Goal: Transaction & Acquisition: Purchase product/service

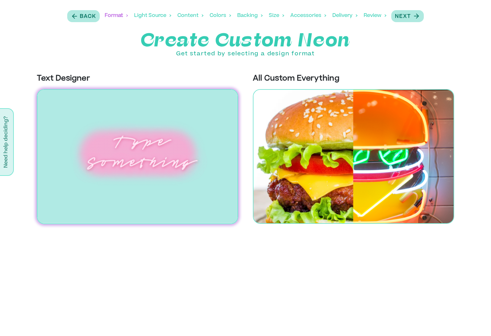
click at [139, 147] on img at bounding box center [137, 156] width 201 height 135
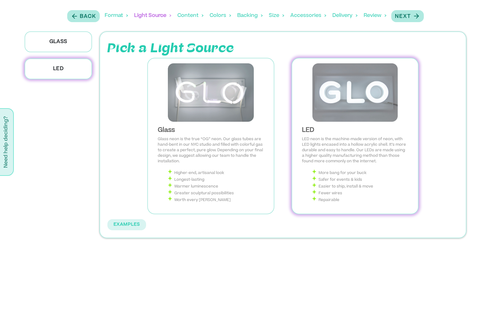
click at [368, 108] on img at bounding box center [355, 92] width 116 height 58
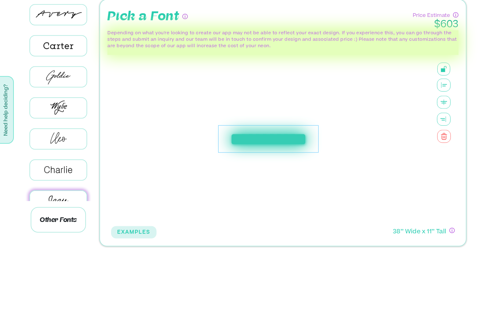
click at [446, 111] on icon at bounding box center [444, 117] width 14 height 13
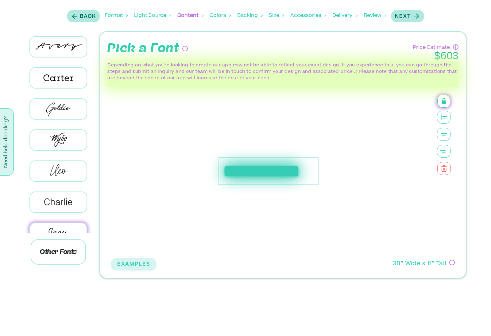
click at [445, 103] on rect at bounding box center [444, 102] width 4 height 4
click at [445, 117] on rect at bounding box center [444, 116] width 5 height 1
click at [446, 100] on rect at bounding box center [444, 102] width 4 height 4
click at [443, 103] on rect at bounding box center [444, 102] width 4 height 4
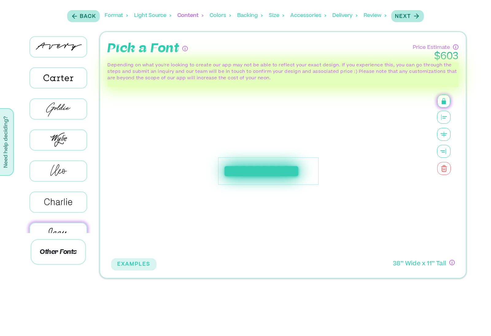
click at [445, 119] on icon at bounding box center [444, 117] width 14 height 13
click at [449, 99] on button at bounding box center [444, 101] width 13 height 13
click at [445, 116] on rect at bounding box center [444, 116] width 5 height 1
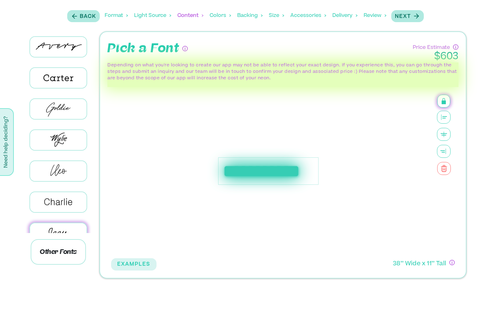
click at [444, 117] on icon at bounding box center [444, 117] width 14 height 13
click at [443, 117] on rect at bounding box center [444, 116] width 5 height 1
click at [445, 116] on icon at bounding box center [444, 117] width 14 height 13
click at [442, 116] on icon at bounding box center [444, 117] width 14 height 13
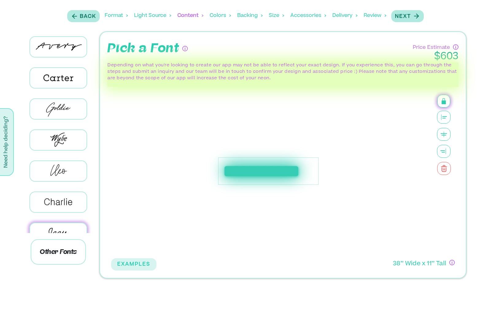
click at [88, 18] on p "Back" at bounding box center [88, 16] width 16 height 7
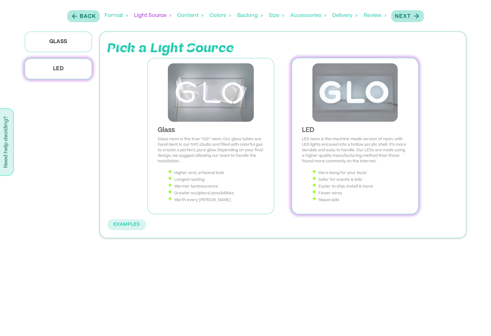
click at [353, 102] on img at bounding box center [355, 92] width 116 height 58
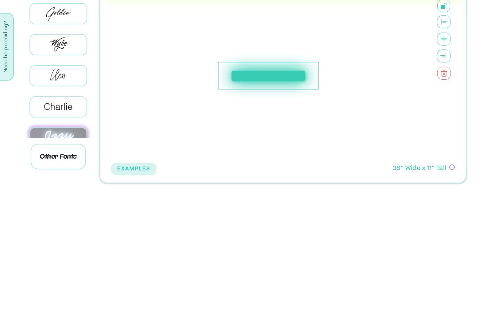
click at [446, 111] on icon at bounding box center [444, 117] width 14 height 13
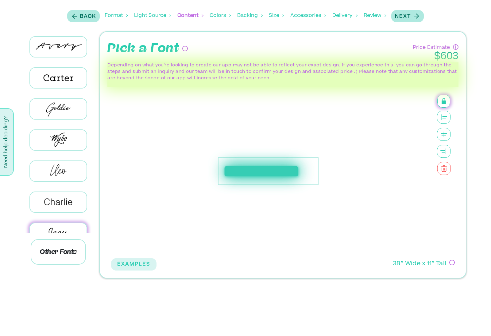
click at [445, 119] on icon at bounding box center [444, 117] width 14 height 13
click at [446, 119] on icon at bounding box center [444, 117] width 14 height 13
click at [445, 139] on icon at bounding box center [444, 134] width 14 height 13
click at [447, 145] on icon at bounding box center [444, 151] width 14 height 13
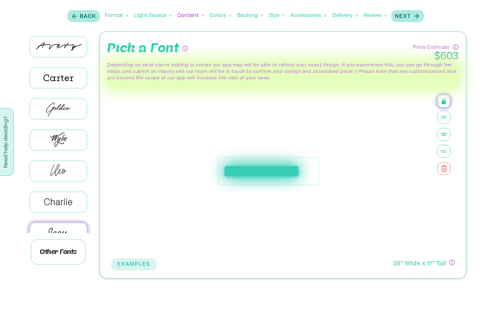
click at [447, 168] on icon at bounding box center [444, 168] width 14 height 13
click at [443, 166] on icon at bounding box center [444, 168] width 14 height 13
click at [442, 168] on icon at bounding box center [444, 170] width 4 height 4
click at [85, 16] on p "Back" at bounding box center [88, 16] width 16 height 7
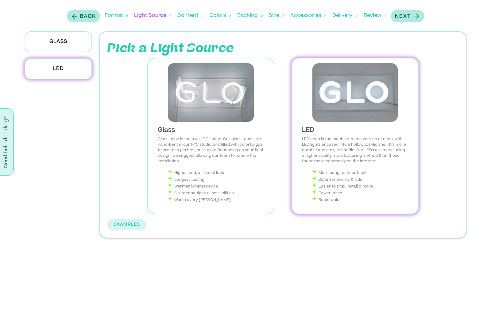
click at [339, 89] on img at bounding box center [355, 92] width 116 height 58
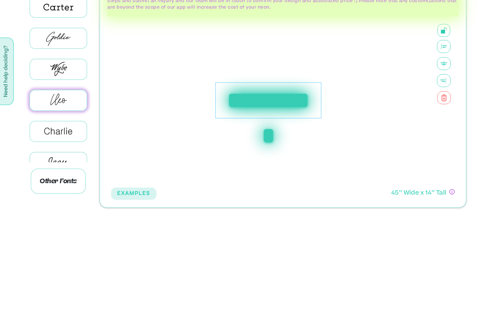
click at [445, 128] on icon at bounding box center [444, 134] width 14 height 13
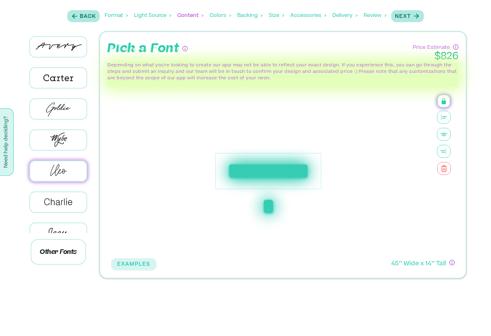
click at [449, 166] on icon at bounding box center [444, 168] width 14 height 13
click at [445, 168] on icon at bounding box center [444, 168] width 14 height 13
click at [82, 21] on button "Back" at bounding box center [83, 16] width 33 height 12
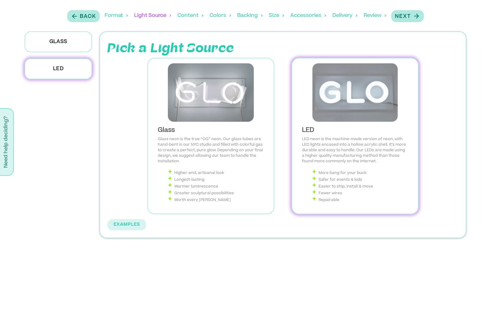
click at [236, 96] on img at bounding box center [211, 92] width 116 height 58
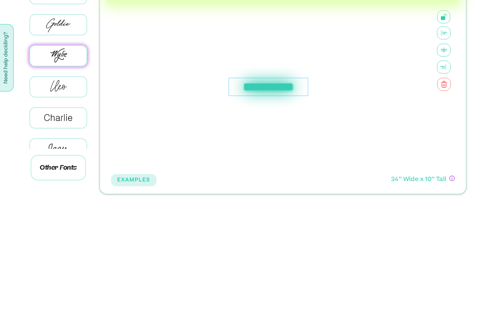
click at [445, 128] on icon at bounding box center [444, 134] width 14 height 13
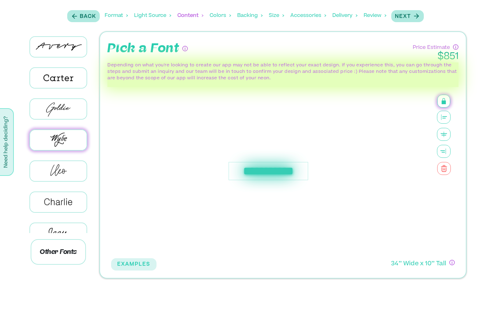
click at [448, 164] on icon at bounding box center [444, 168] width 14 height 13
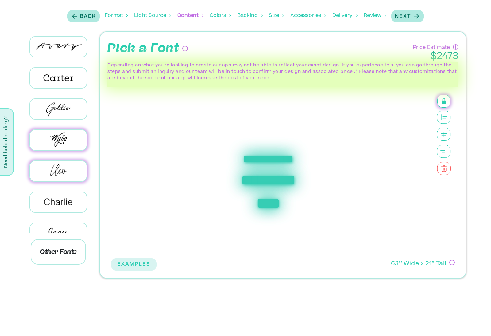
click at [121, 18] on div "Format" at bounding box center [116, 15] width 23 height 19
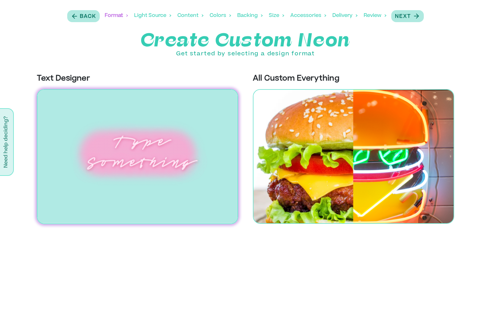
click at [162, 155] on img at bounding box center [137, 156] width 201 height 135
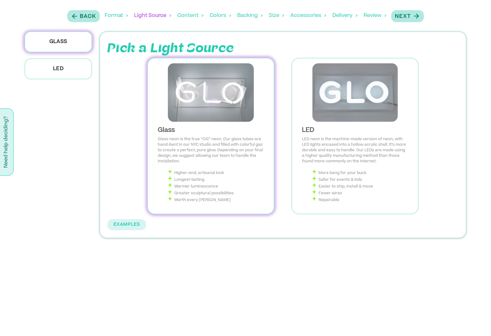
click at [85, 68] on p "LED" at bounding box center [59, 68] width 68 height 21
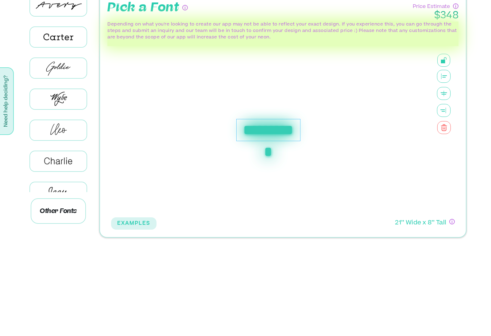
click at [446, 162] on icon at bounding box center [444, 168] width 14 height 13
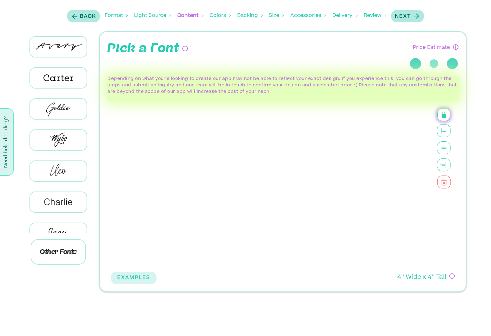
click at [447, 153] on icon at bounding box center [444, 147] width 14 height 13
click at [447, 156] on span at bounding box center [444, 181] width 29 height 148
click at [450, 159] on icon at bounding box center [444, 164] width 14 height 13
click at [75, 17] on icon "button" at bounding box center [74, 16] width 7 height 8
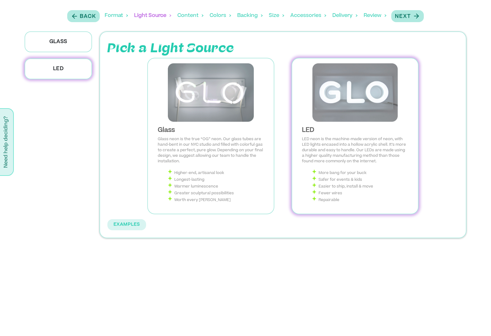
click at [76, 18] on icon "button" at bounding box center [74, 16] width 7 height 8
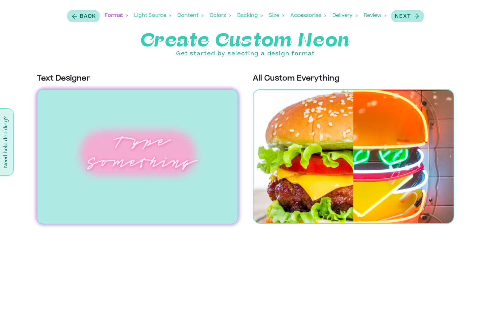
click at [87, 16] on p "Back" at bounding box center [88, 16] width 16 height 7
click at [78, 17] on div "Back" at bounding box center [83, 16] width 25 height 8
click at [184, 169] on img at bounding box center [137, 156] width 201 height 135
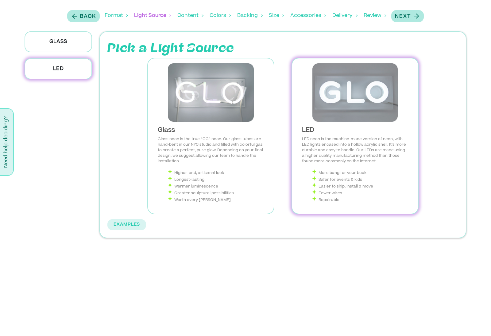
click at [339, 94] on img at bounding box center [355, 92] width 116 height 58
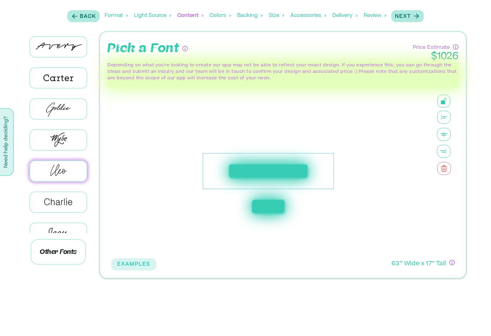
click at [291, 154] on div "**********" at bounding box center [268, 171] width 315 height 168
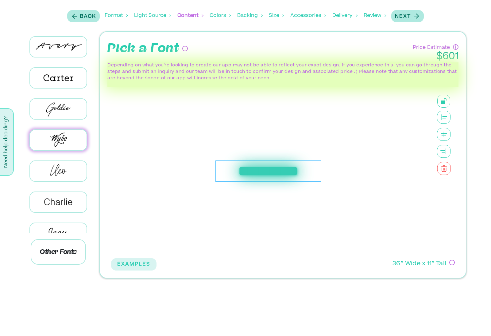
click at [416, 16] on icon "button" at bounding box center [417, 16] width 8 height 8
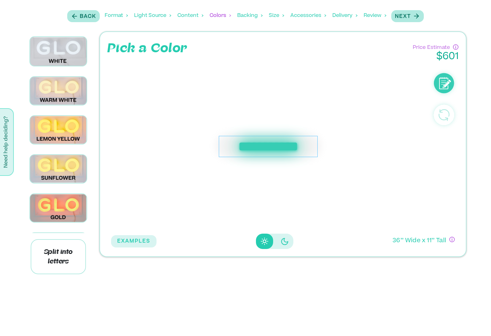
click at [68, 274] on p "Split into letters" at bounding box center [58, 256] width 55 height 35
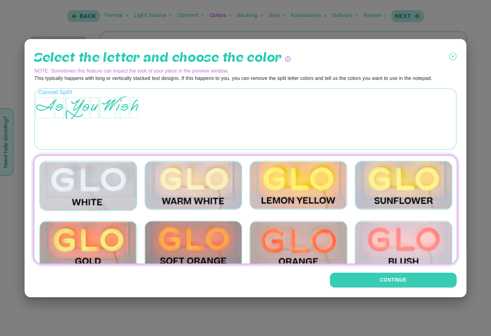
click at [64, 92] on button "Cancel Split" at bounding box center [55, 90] width 34 height 3
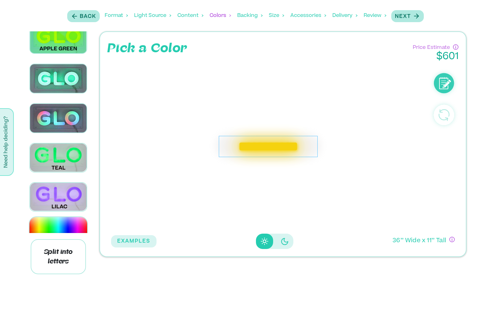
scroll to position [1027, 0]
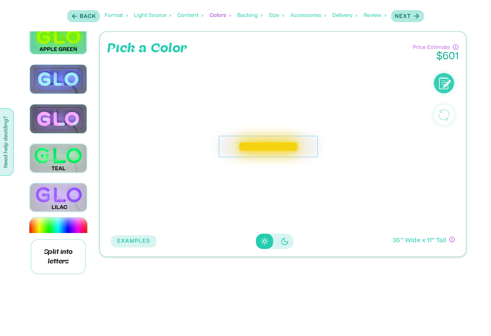
click at [62, 232] on img at bounding box center [57, 230] width 57 height 26
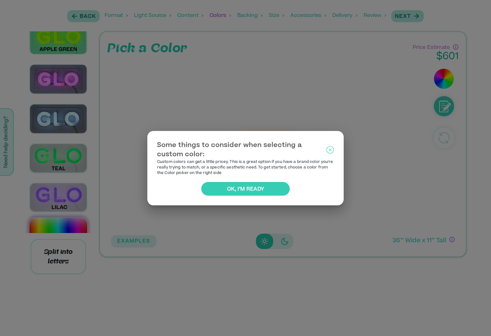
click at [329, 151] on icon at bounding box center [330, 149] width 7 height 15
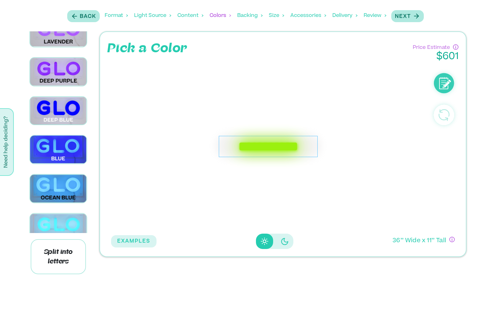
scroll to position [622, 0]
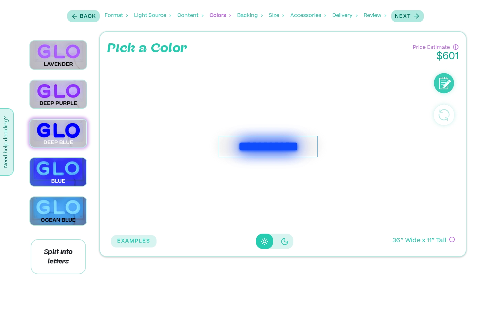
click at [11, 239] on div "**********" at bounding box center [245, 155] width 491 height 249
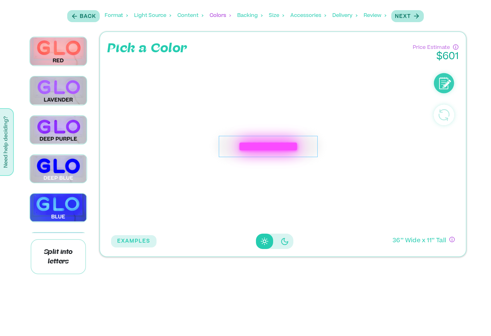
scroll to position [588, 0]
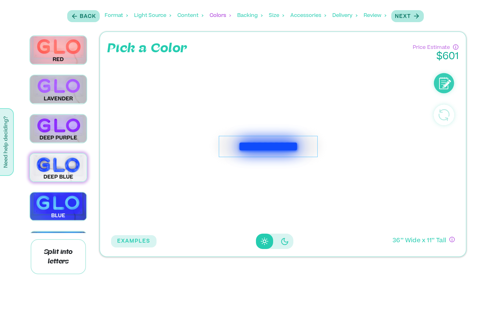
click at [417, 18] on icon "button" at bounding box center [417, 16] width 8 height 8
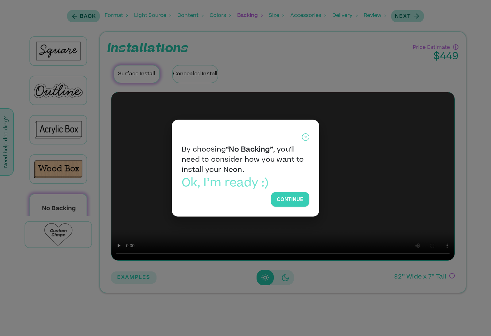
click at [293, 198] on button "Continue" at bounding box center [290, 199] width 38 height 15
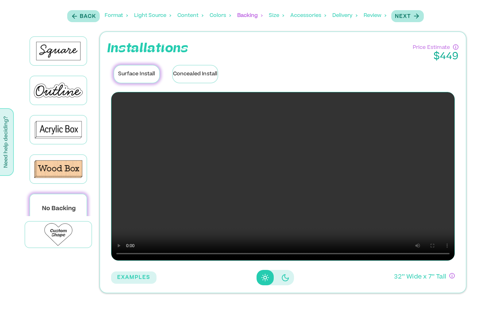
click at [413, 18] on div "Next" at bounding box center [407, 16] width 25 height 8
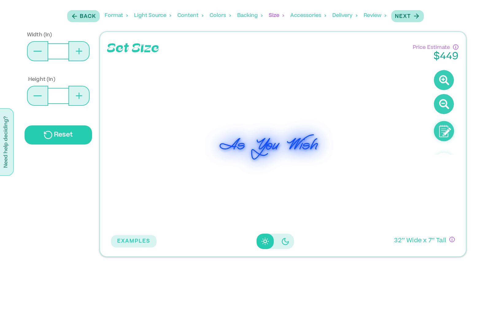
click at [83, 98] on button at bounding box center [78, 96] width 21 height 20
type input "**"
type input "*"
click at [83, 98] on button at bounding box center [78, 96] width 21 height 20
type input "**"
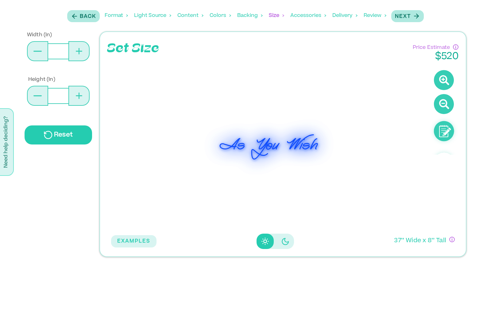
type input "*"
click at [80, 99] on button at bounding box center [78, 96] width 21 height 20
type input "**"
click at [80, 99] on button at bounding box center [78, 96] width 21 height 20
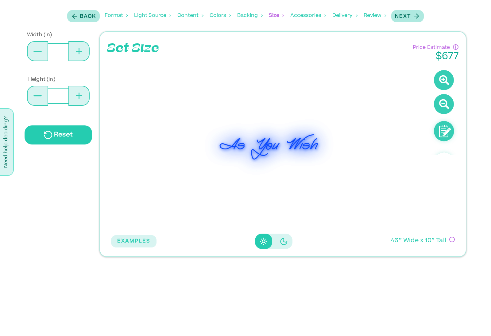
type input "**"
click at [34, 98] on button at bounding box center [37, 96] width 21 height 20
click at [34, 97] on button at bounding box center [37, 96] width 21 height 20
click at [33, 97] on button at bounding box center [37, 96] width 21 height 20
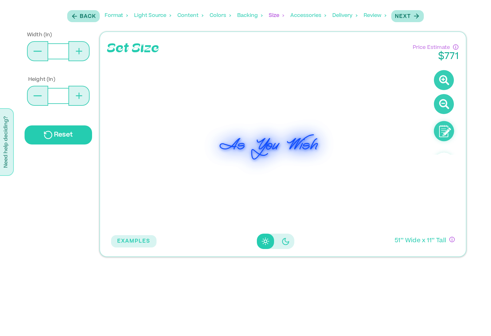
click at [33, 97] on button at bounding box center [37, 96] width 21 height 20
click at [40, 95] on icon at bounding box center [37, 95] width 8 height 1
click at [39, 95] on icon at bounding box center [37, 95] width 8 height 1
click at [38, 99] on button at bounding box center [37, 96] width 21 height 20
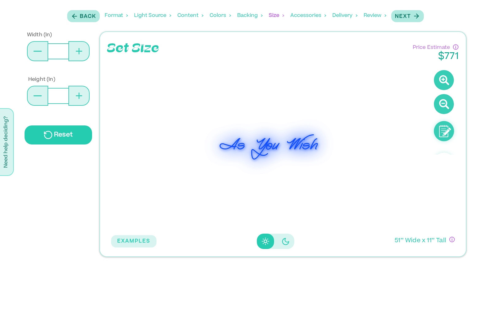
click at [84, 97] on button at bounding box center [78, 96] width 21 height 20
type input "**"
click at [34, 96] on button at bounding box center [37, 96] width 21 height 20
click at [34, 96] on icon at bounding box center [37, 95] width 8 height 1
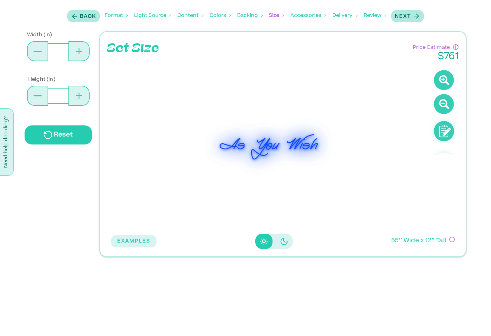
click at [35, 100] on button at bounding box center [37, 96] width 21 height 20
click at [81, 96] on icon at bounding box center [79, 95] width 6 height 1
type input "**"
click at [81, 95] on icon at bounding box center [79, 95] width 6 height 1
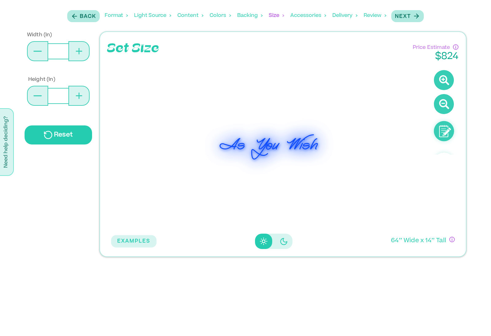
type input "**"
click at [80, 95] on icon at bounding box center [79, 95] width 6 height 1
type input "**"
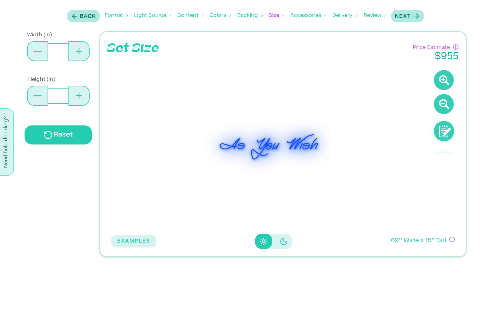
click at [79, 95] on icon at bounding box center [79, 95] width 1 height 6
type input "**"
click at [37, 42] on button at bounding box center [37, 51] width 21 height 20
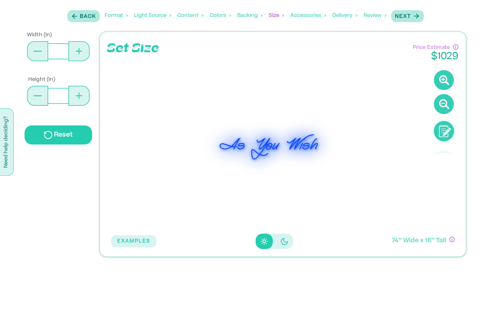
click at [35, 47] on button at bounding box center [37, 51] width 21 height 20
click at [38, 98] on button at bounding box center [37, 96] width 21 height 20
click at [35, 99] on button at bounding box center [37, 96] width 21 height 20
click at [45, 105] on button at bounding box center [37, 96] width 21 height 20
click at [84, 96] on button at bounding box center [78, 96] width 21 height 20
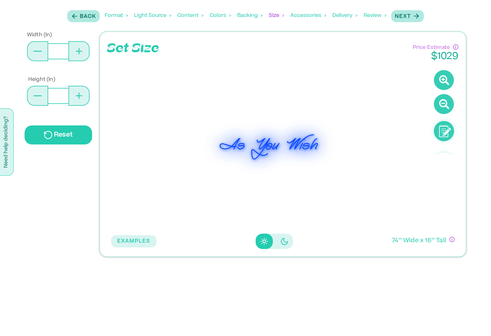
type input "**"
click at [40, 97] on button at bounding box center [37, 96] width 21 height 20
click at [38, 97] on button at bounding box center [37, 96] width 21 height 20
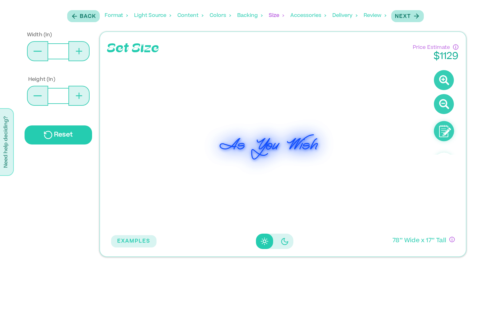
click at [38, 96] on button at bounding box center [37, 96] width 21 height 20
click at [62, 136] on p "Reset" at bounding box center [63, 134] width 19 height 9
type input "**"
type input "*"
click at [81, 98] on icon at bounding box center [79, 95] width 6 height 6
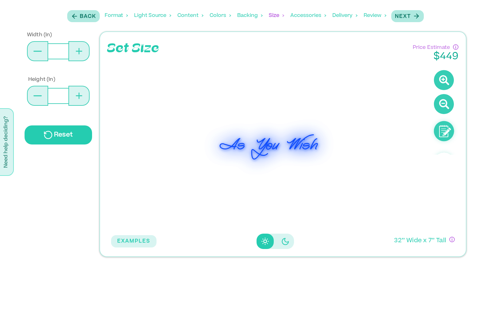
type input "**"
type input "*"
click at [81, 98] on icon at bounding box center [79, 95] width 6 height 6
type input "**"
type input "*"
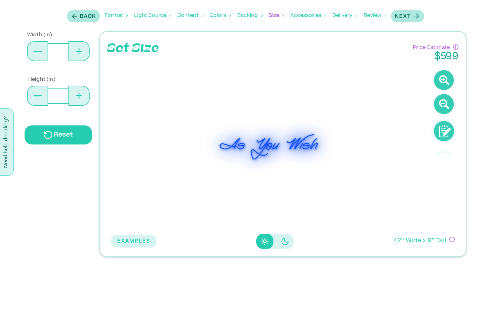
click at [82, 98] on icon at bounding box center [79, 95] width 6 height 6
type input "**"
click at [81, 98] on icon at bounding box center [79, 95] width 6 height 6
type input "**"
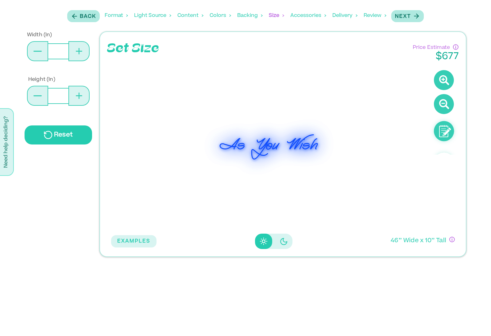
type input "**"
click at [84, 99] on button at bounding box center [78, 96] width 21 height 20
type input "**"
click at [52, 137] on icon at bounding box center [48, 134] width 9 height 9
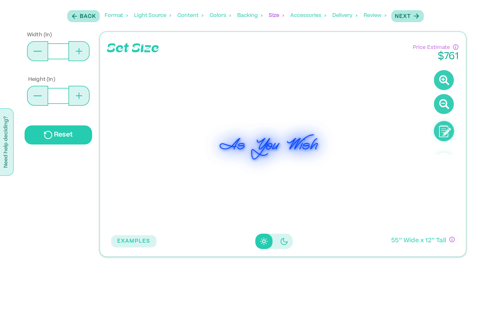
type input "**"
type input "*"
click at [79, 49] on icon at bounding box center [79, 51] width 6 height 6
type input "**"
type input "*"
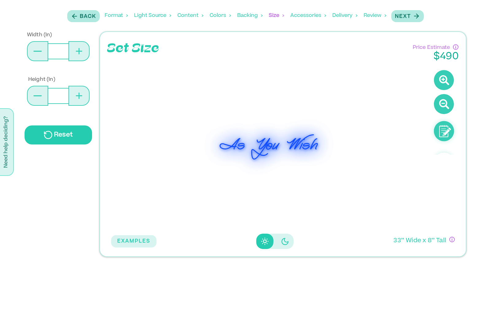
click at [79, 49] on icon at bounding box center [79, 51] width 6 height 6
click at [79, 49] on icon at bounding box center [79, 51] width 1 height 6
click at [80, 50] on icon at bounding box center [79, 51] width 6 height 6
type input "**"
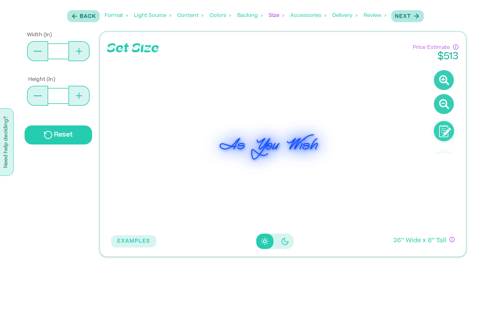
type input "*"
click at [80, 50] on icon at bounding box center [79, 51] width 6 height 6
type input "**"
click at [410, 17] on p "Next" at bounding box center [403, 16] width 16 height 7
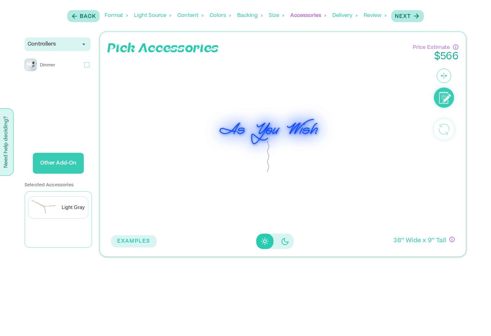
click at [410, 11] on button "Next" at bounding box center [407, 16] width 33 height 12
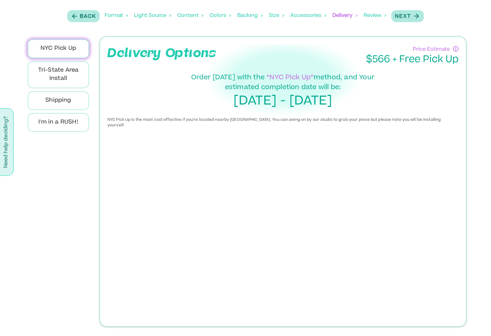
click at [47, 123] on p "I'm in a RUSH!" at bounding box center [58, 122] width 51 height 8
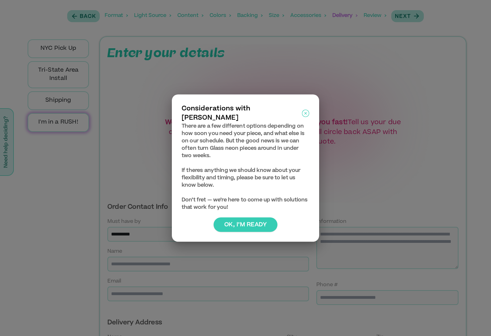
click at [230, 224] on button "Ok, I’m ready" at bounding box center [246, 224] width 64 height 15
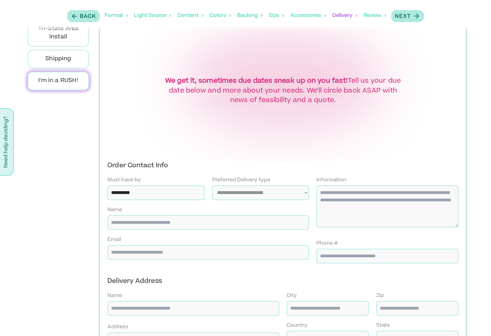
scroll to position [0, 0]
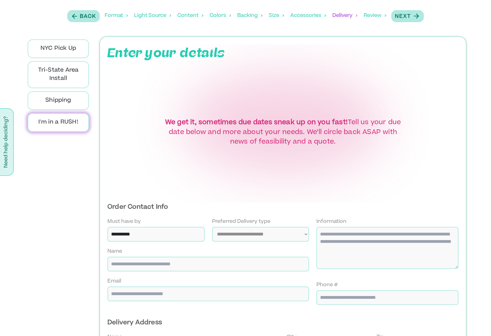
click at [72, 15] on icon "button" at bounding box center [73, 16] width 2 height 4
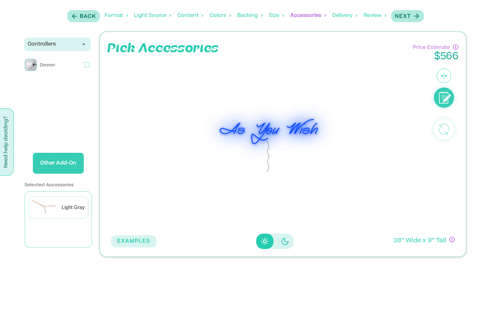
click at [69, 19] on button "Back" at bounding box center [83, 16] width 33 height 12
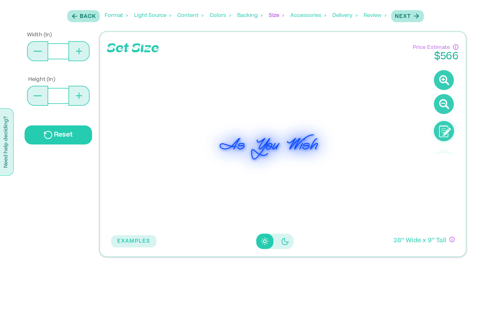
click at [314, 21] on div "Accessories" at bounding box center [308, 15] width 36 height 19
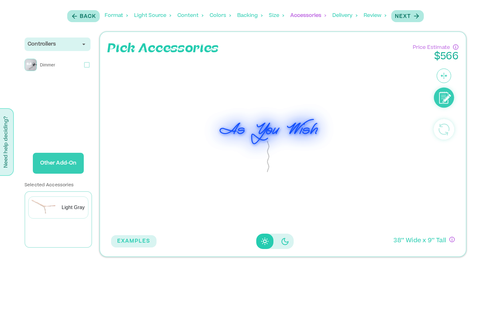
click at [251, 19] on div "Backing" at bounding box center [249, 15] width 25 height 19
